Goal: Answer question/provide support: Answer question/provide support

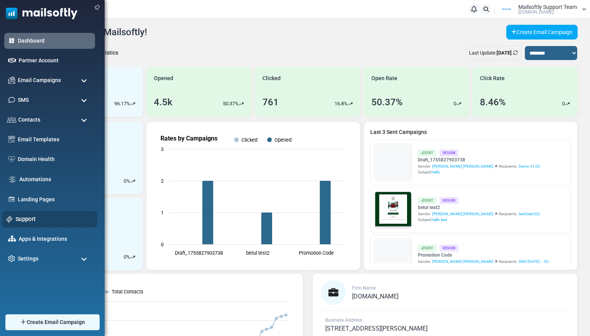
click at [24, 219] on link "Support" at bounding box center [53, 219] width 77 height 9
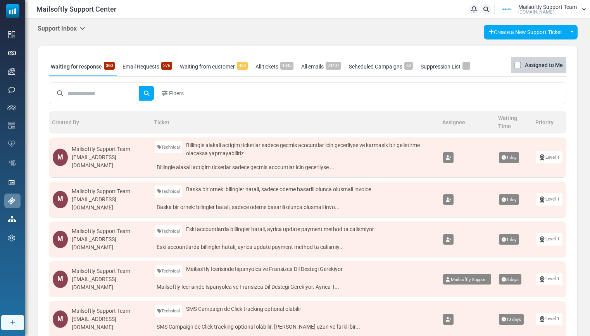
click at [81, 28] on icon at bounding box center [82, 28] width 5 height 6
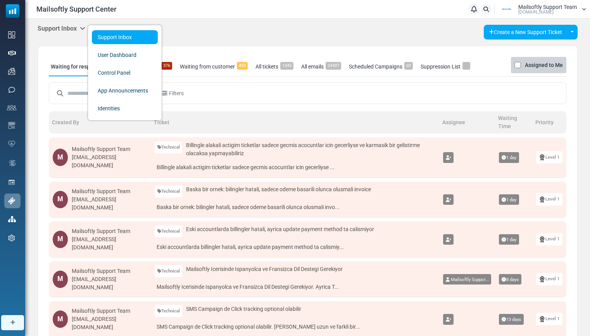
click at [211, 31] on div "Support Inbox Support Inbox User Dashboard Control Panel App Announcements Iden…" at bounding box center [308, 32] width 540 height 15
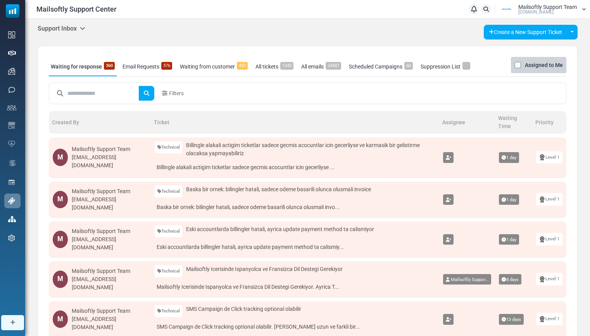
click at [141, 67] on link "Email Requests 376" at bounding box center [146, 66] width 53 height 19
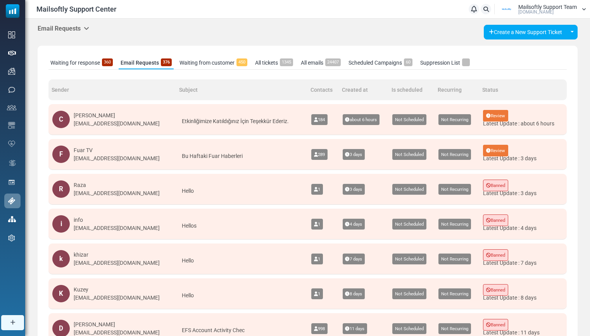
click at [253, 125] on span "Etkinliğimize Katıldığınız İçin Teşekkür Ederiz." at bounding box center [235, 121] width 107 height 8
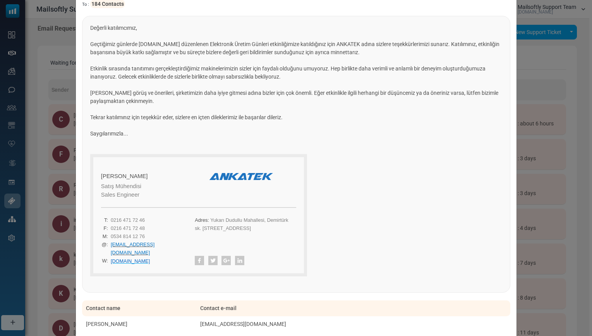
scroll to position [5, 0]
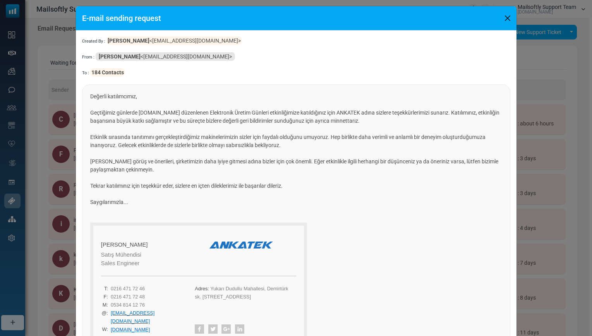
click at [509, 19] on button "Close" at bounding box center [508, 18] width 12 height 12
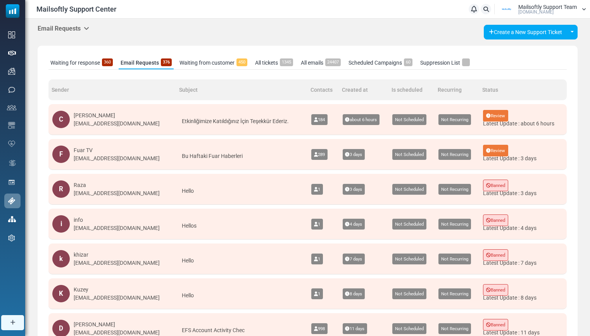
click at [239, 160] on div "Bu Haftaki Fuar Haberleri" at bounding box center [242, 156] width 124 height 19
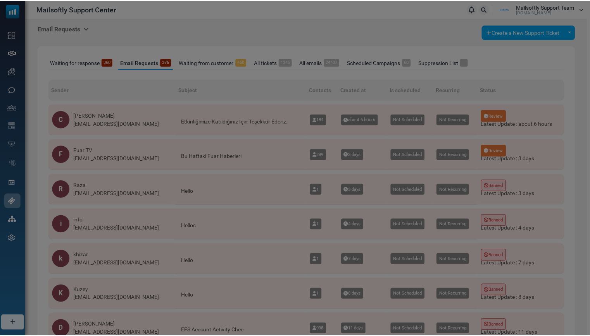
scroll to position [0, 0]
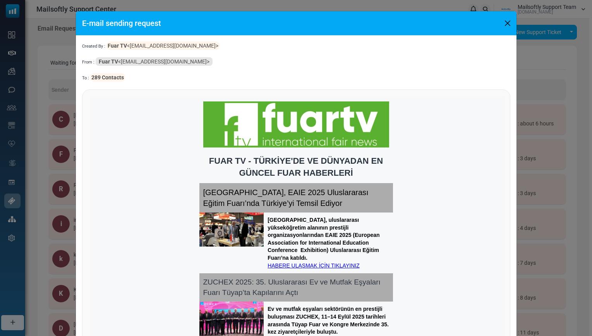
click at [509, 24] on button "Close" at bounding box center [508, 23] width 12 height 12
